Goal: Task Accomplishment & Management: Manage account settings

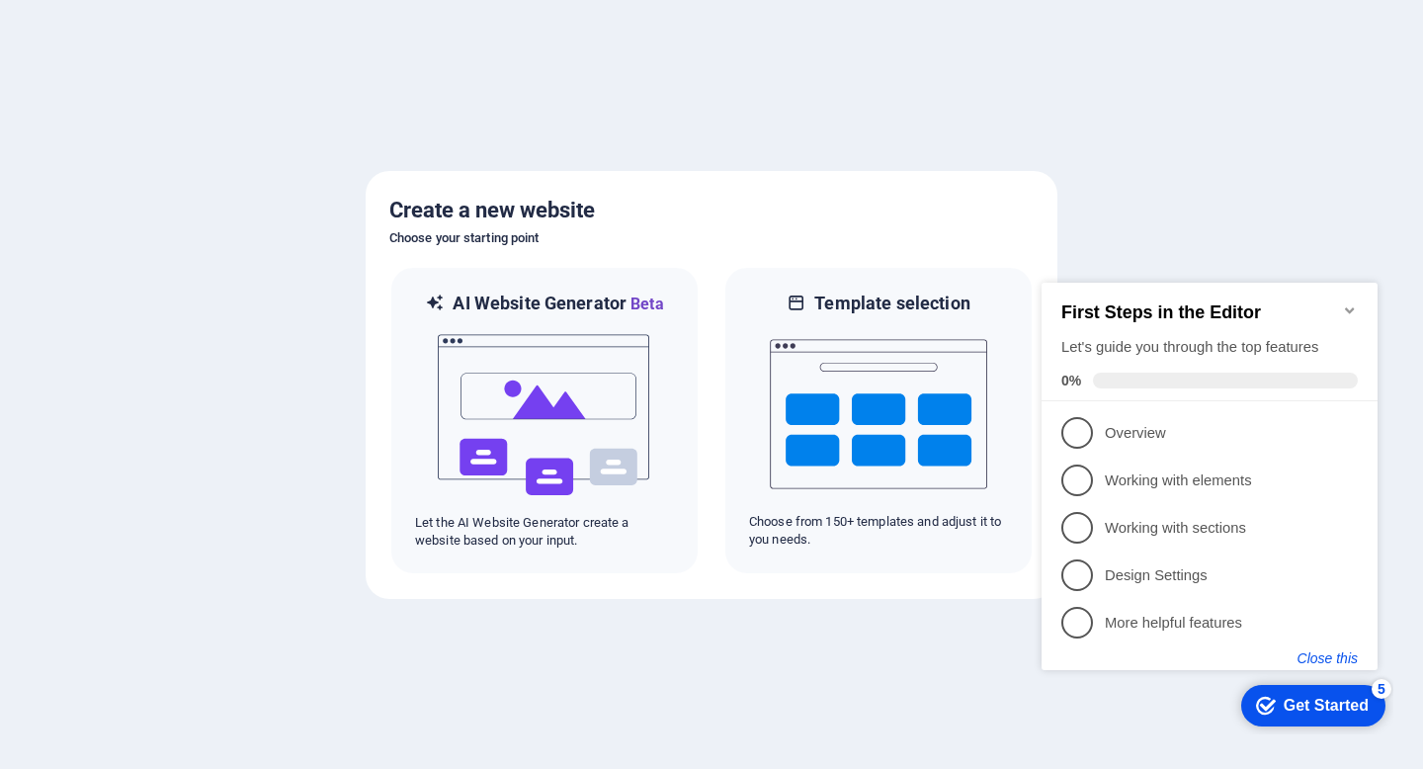
click at [1331, 655] on button "Close this" at bounding box center [1328, 658] width 60 height 16
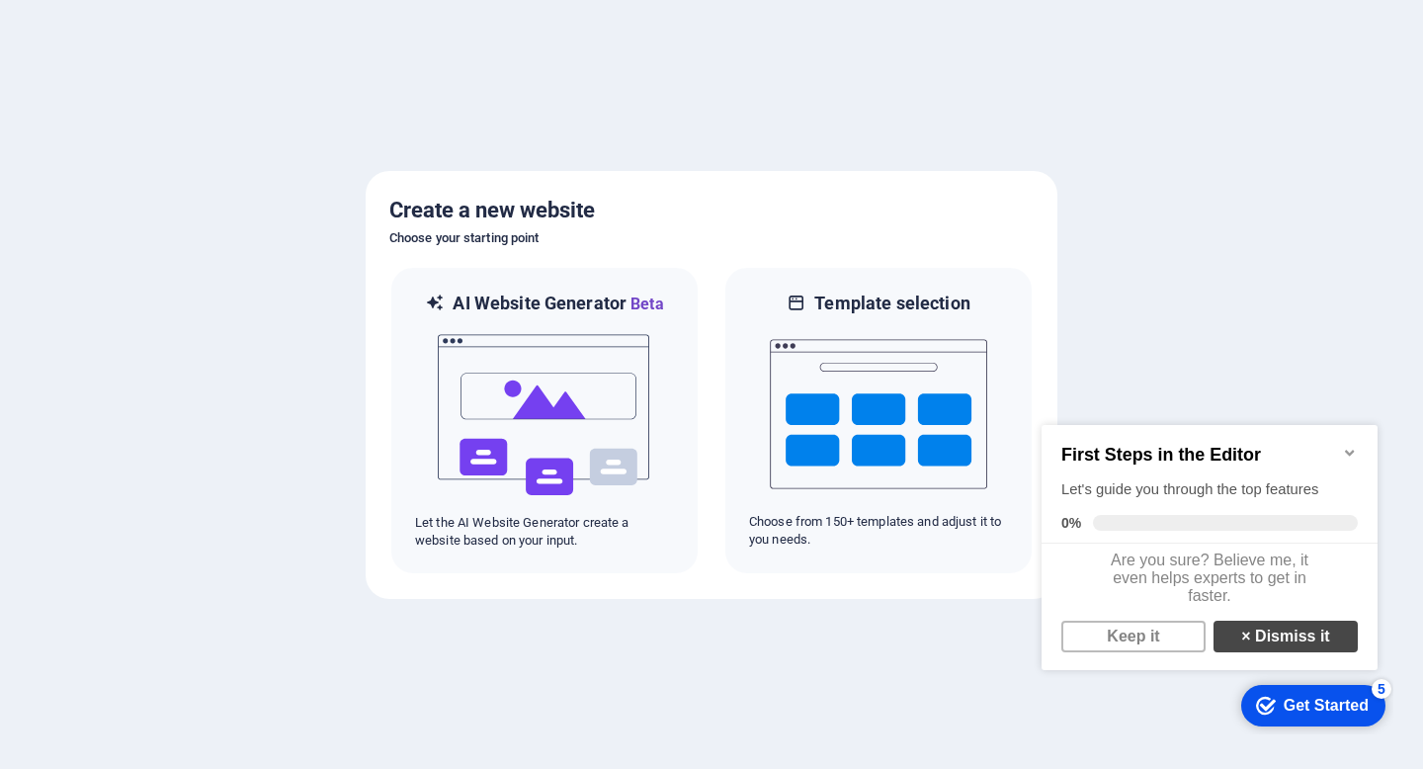
click at [1245, 642] on link "× Dismiss it" at bounding box center [1286, 637] width 144 height 32
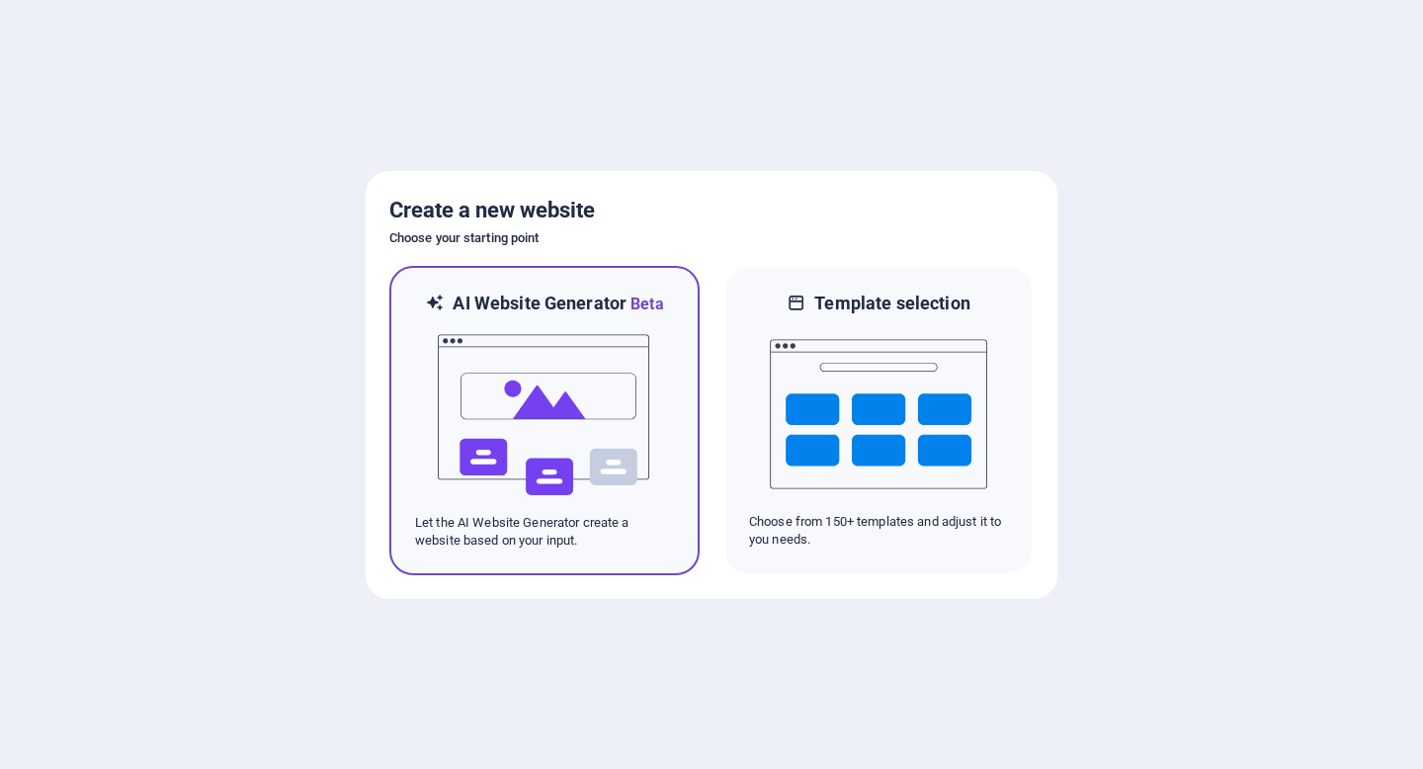
click at [559, 383] on img at bounding box center [544, 415] width 217 height 198
click at [552, 386] on img at bounding box center [544, 415] width 217 height 198
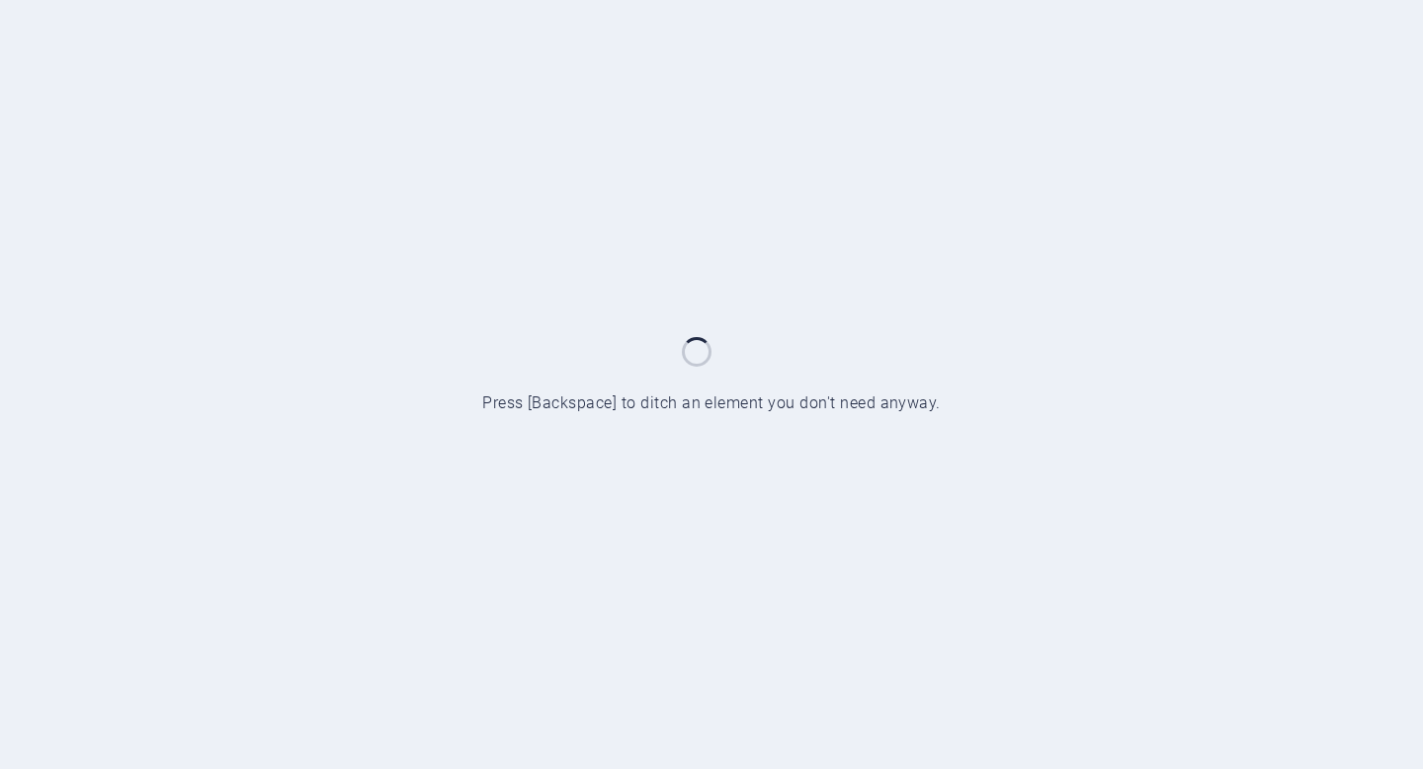
click at [1058, 237] on div at bounding box center [711, 384] width 1423 height 769
click at [1086, 267] on div at bounding box center [711, 384] width 1423 height 769
click at [1085, 267] on div at bounding box center [711, 384] width 1423 height 769
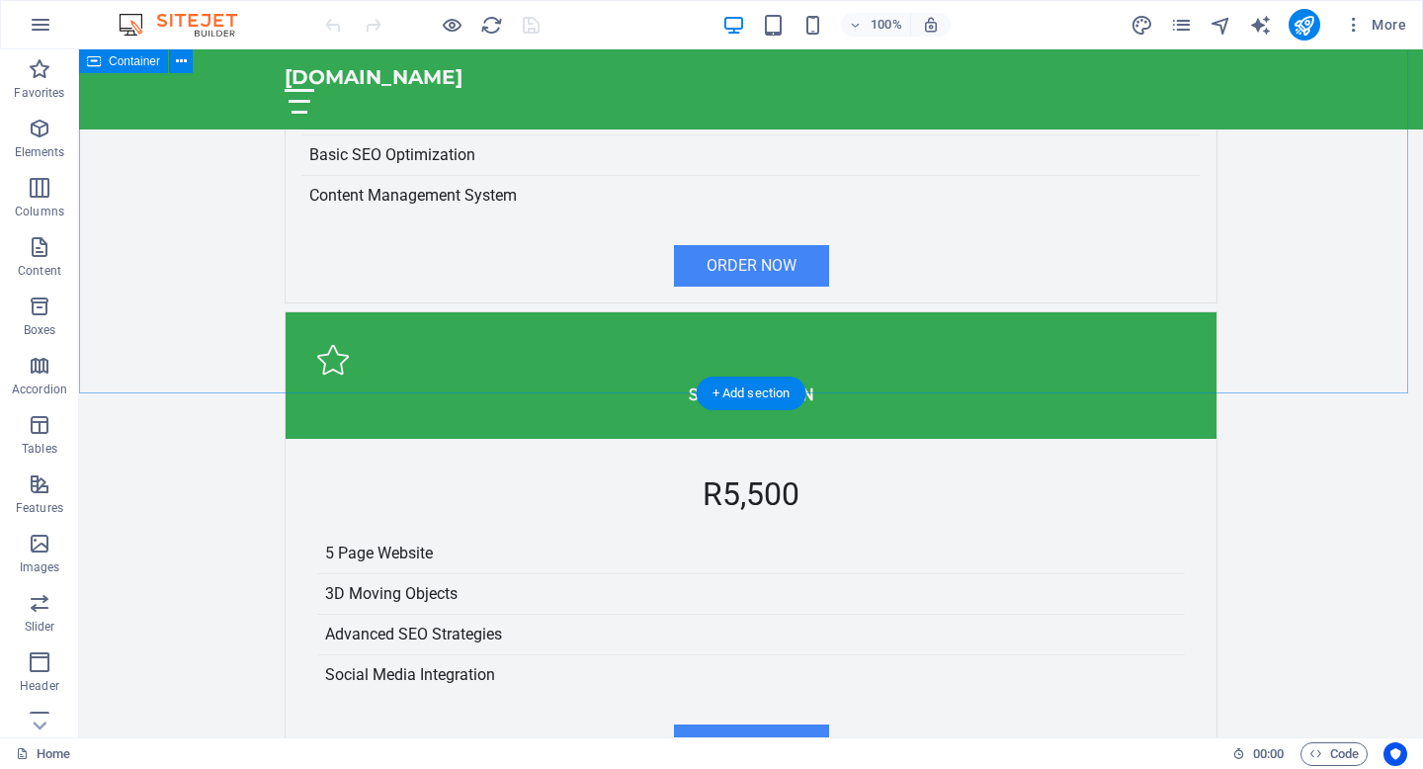
scroll to position [4162, 0]
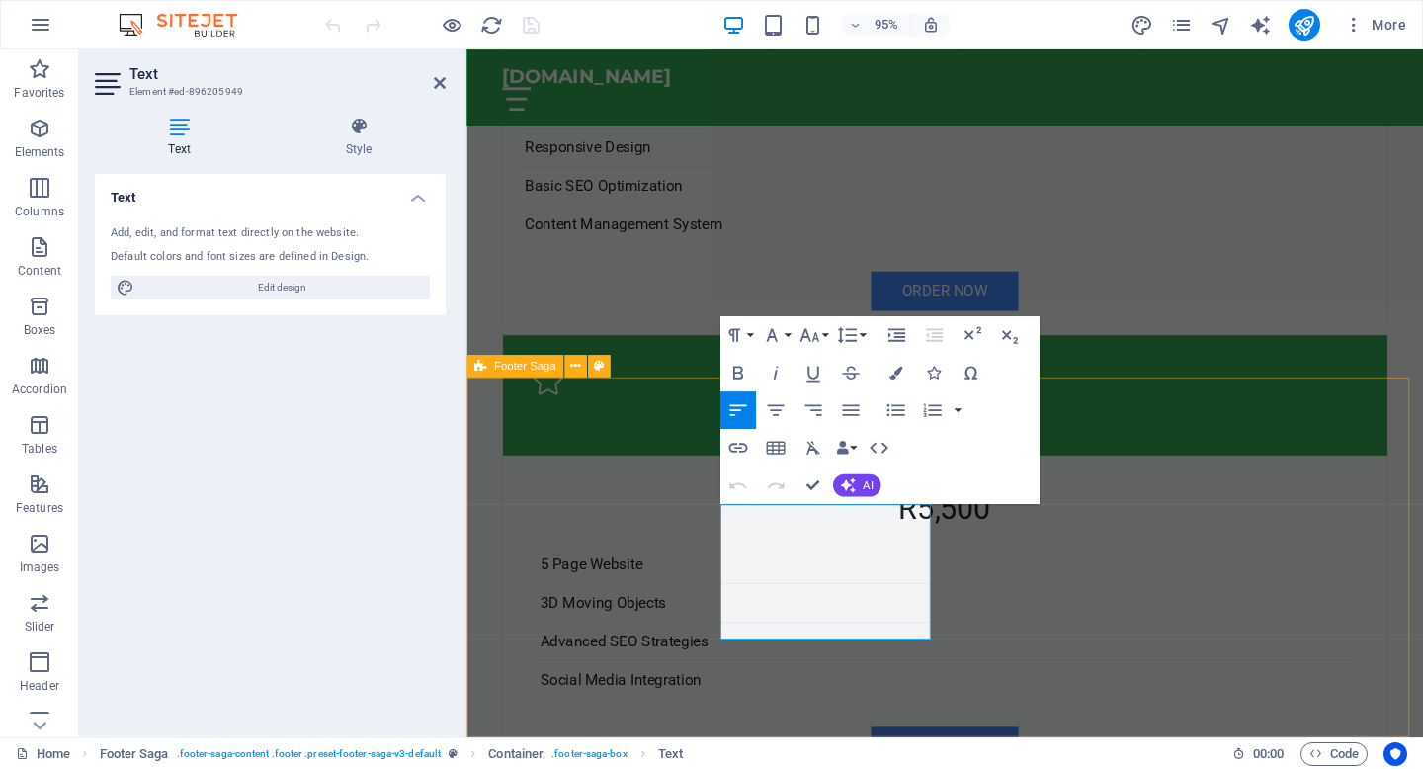
scroll to position [4197, 0]
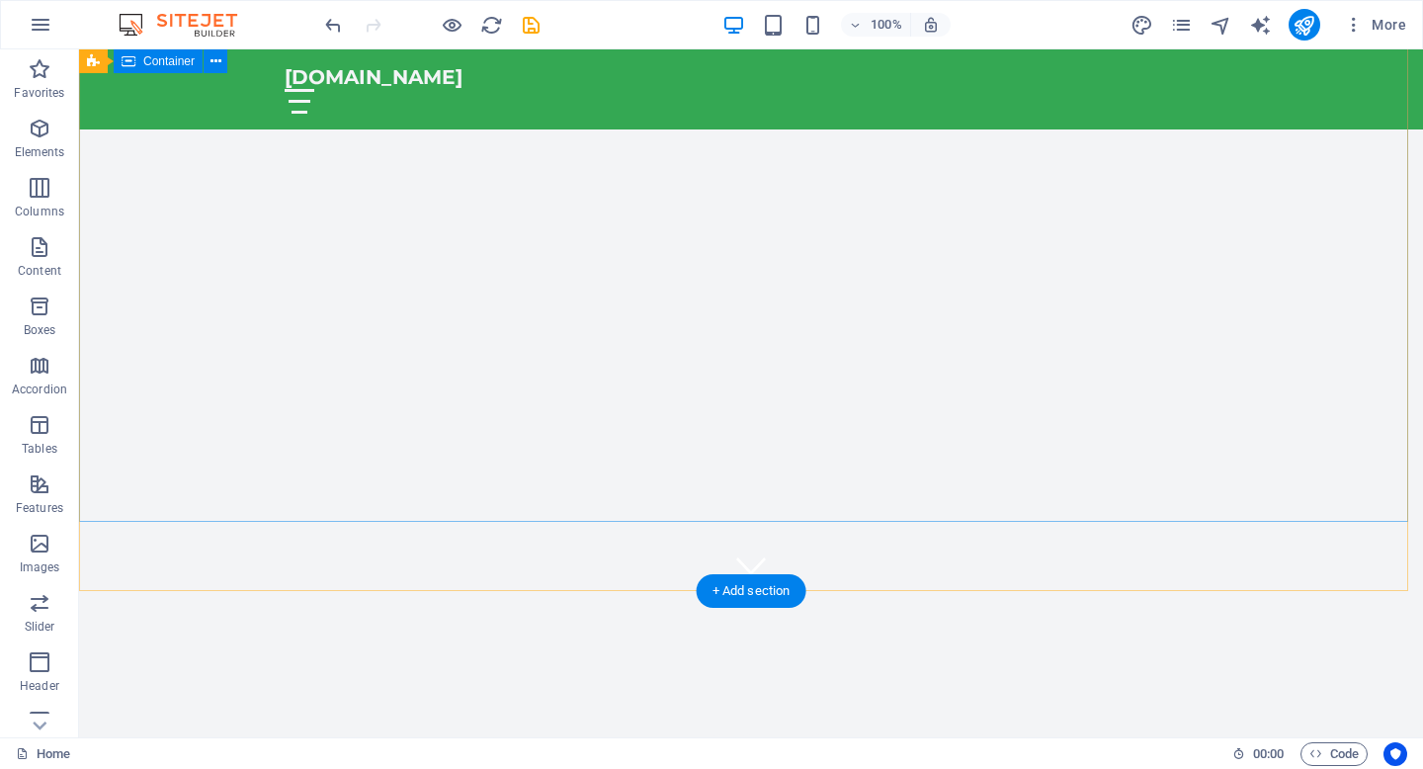
scroll to position [0, 0]
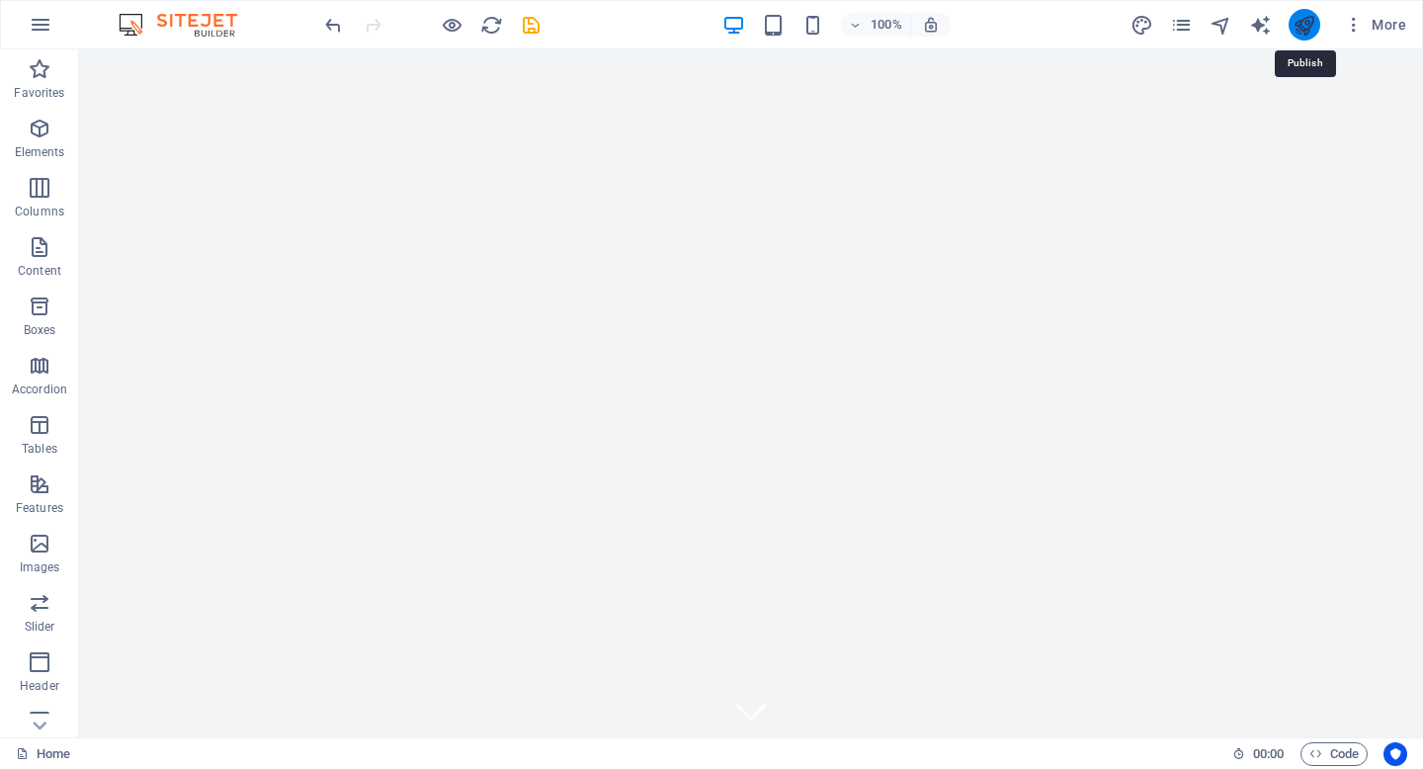
click at [1313, 24] on icon "publish" at bounding box center [1304, 25] width 23 height 23
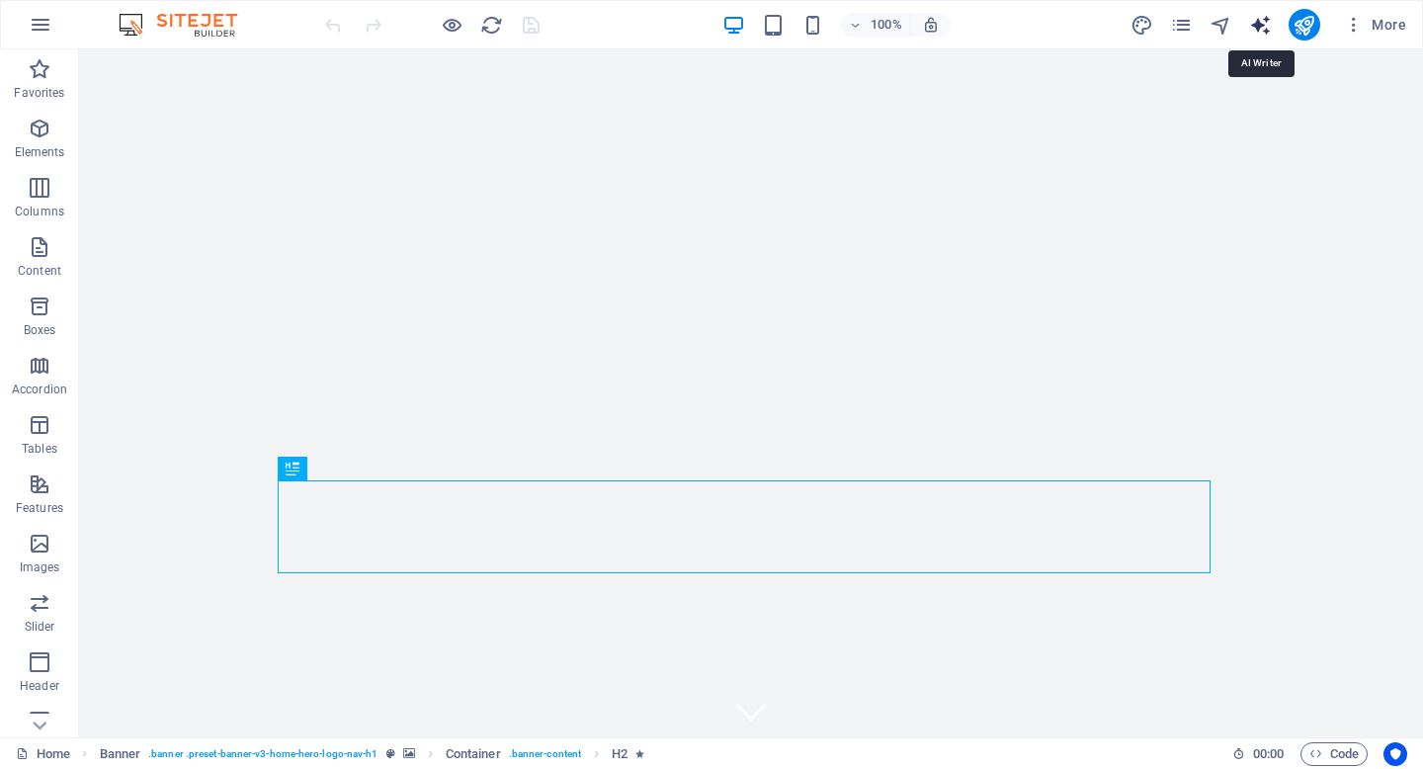
click at [1260, 28] on icon "text_generator" at bounding box center [1260, 25] width 23 height 23
select select "English"
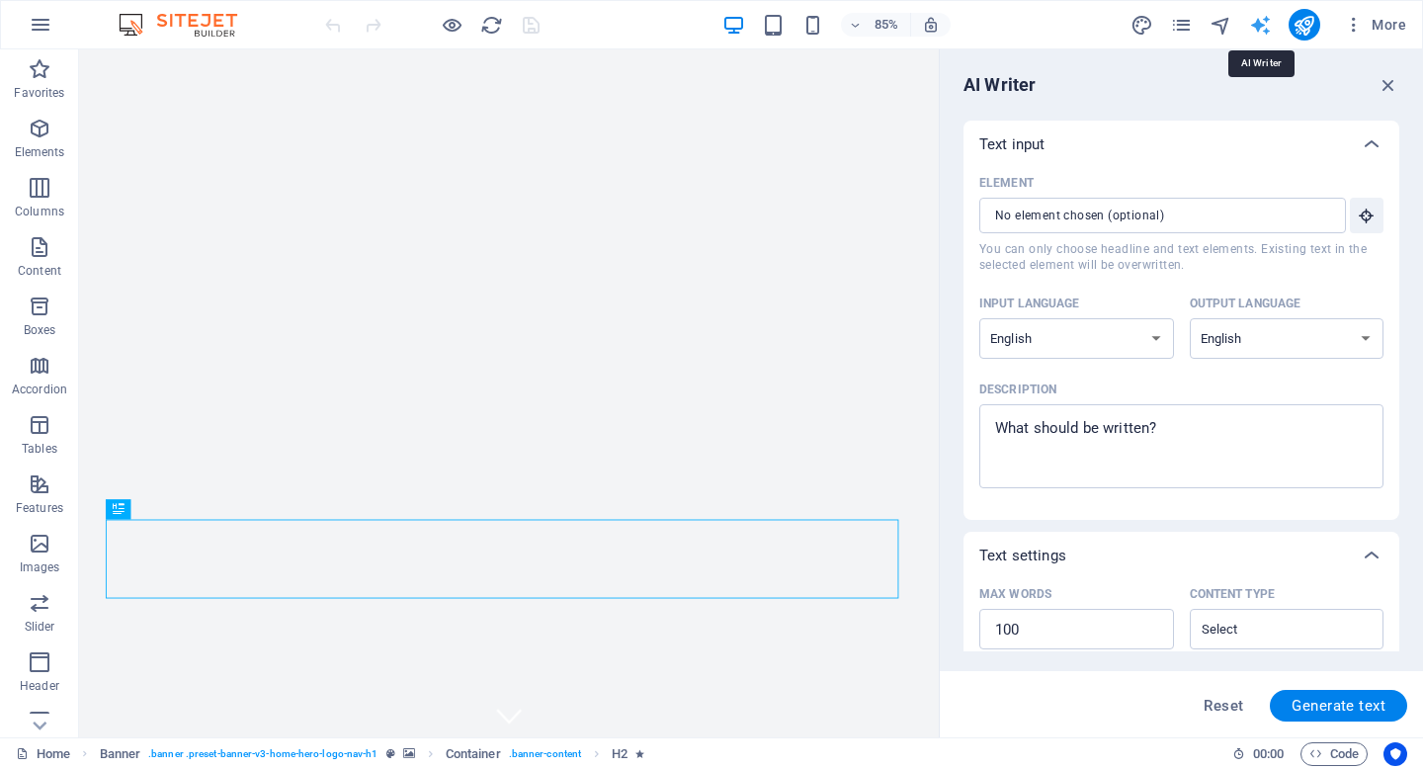
click at [1262, 22] on icon "text_generator" at bounding box center [1260, 25] width 23 height 23
click at [1391, 83] on icon "button" at bounding box center [1389, 85] width 22 height 22
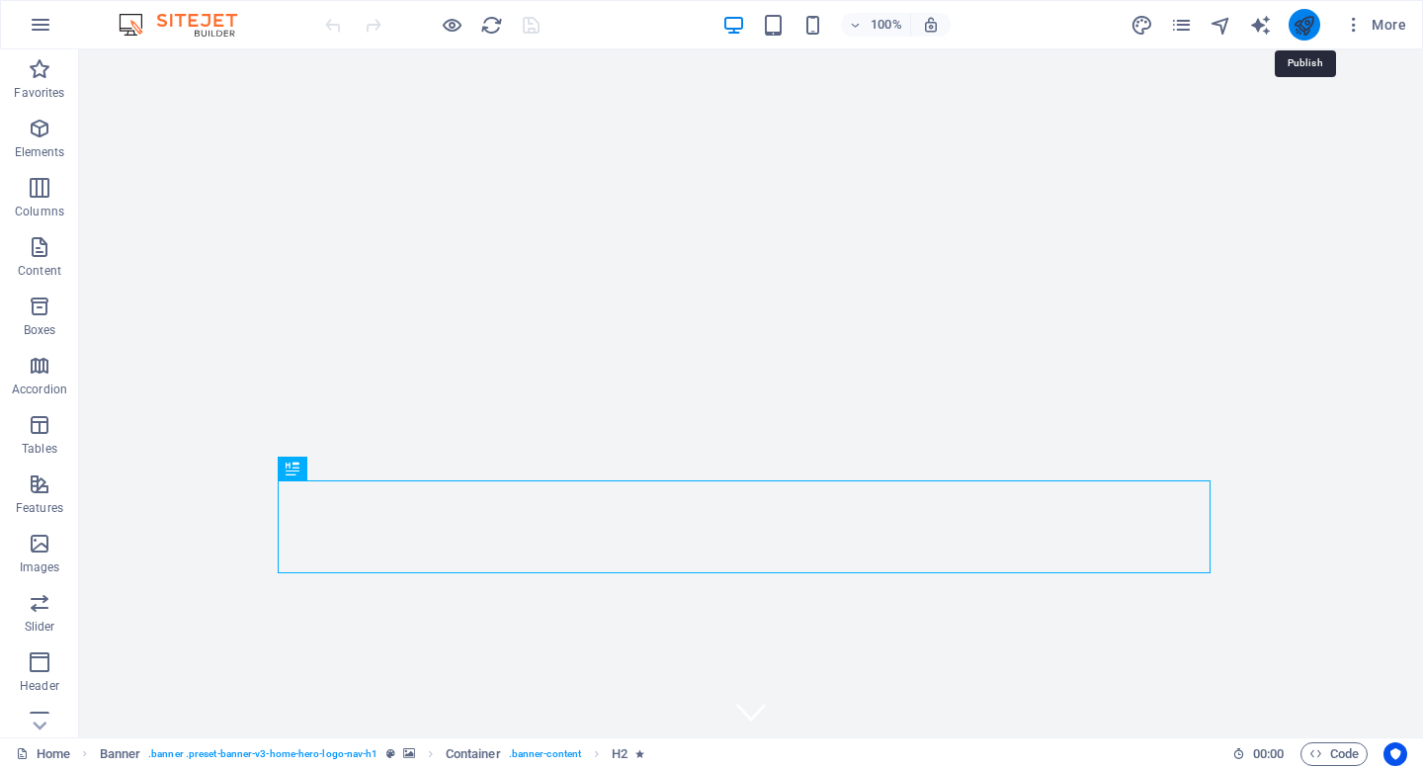
click at [1306, 29] on icon "publish" at bounding box center [1304, 25] width 23 height 23
click at [1302, 30] on icon "publish" at bounding box center [1304, 25] width 23 height 23
